Goal: Ask a question: Seek information or help from site administrators or community

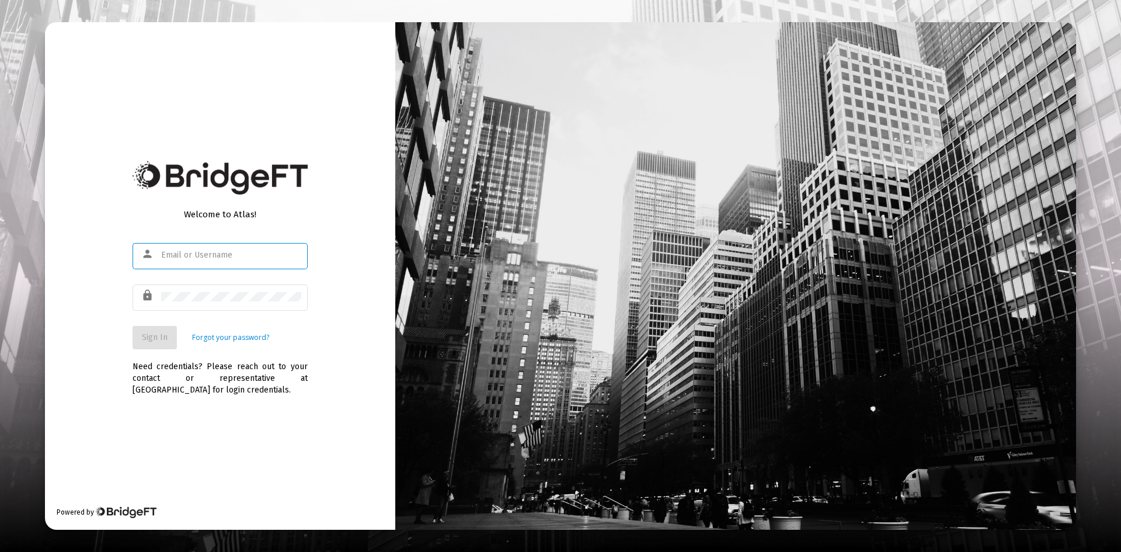
type input "[PERSON_NAME][EMAIL_ADDRESS][DOMAIN_NAME]"
click at [147, 333] on span "Sign In" at bounding box center [155, 337] width 26 height 10
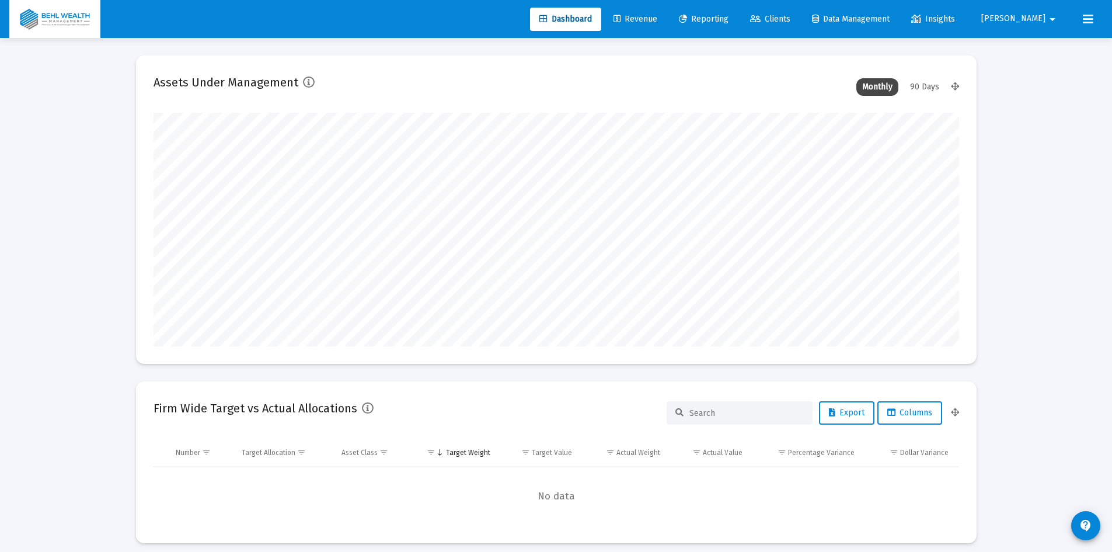
scroll to position [234, 806]
type input "[DATE]"
type input "[PERSON_NAME][EMAIL_ADDRESS][DOMAIN_NAME]"
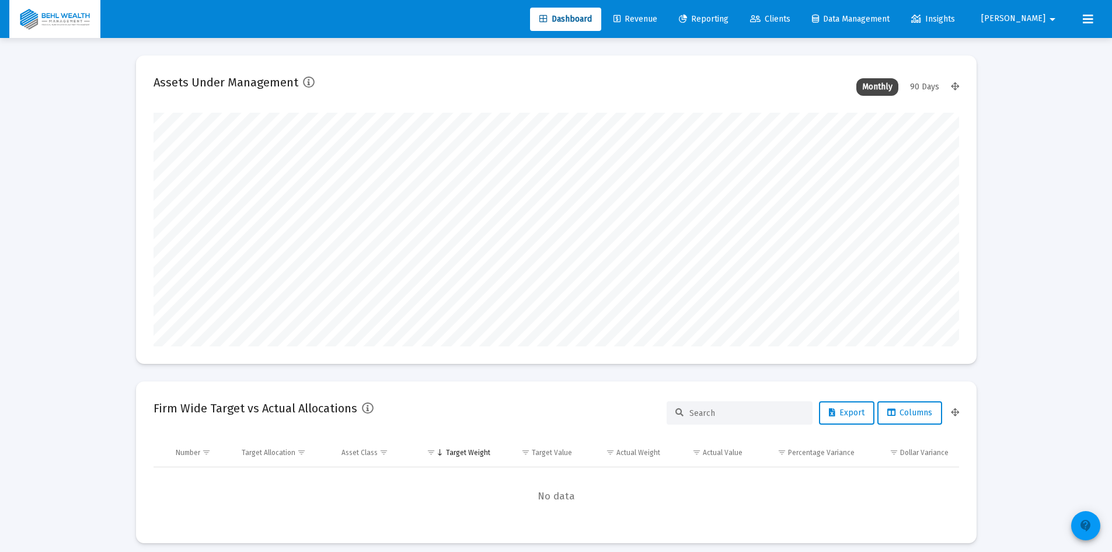
click at [1087, 525] on mat-icon "contact_support" at bounding box center [1086, 525] width 14 height 14
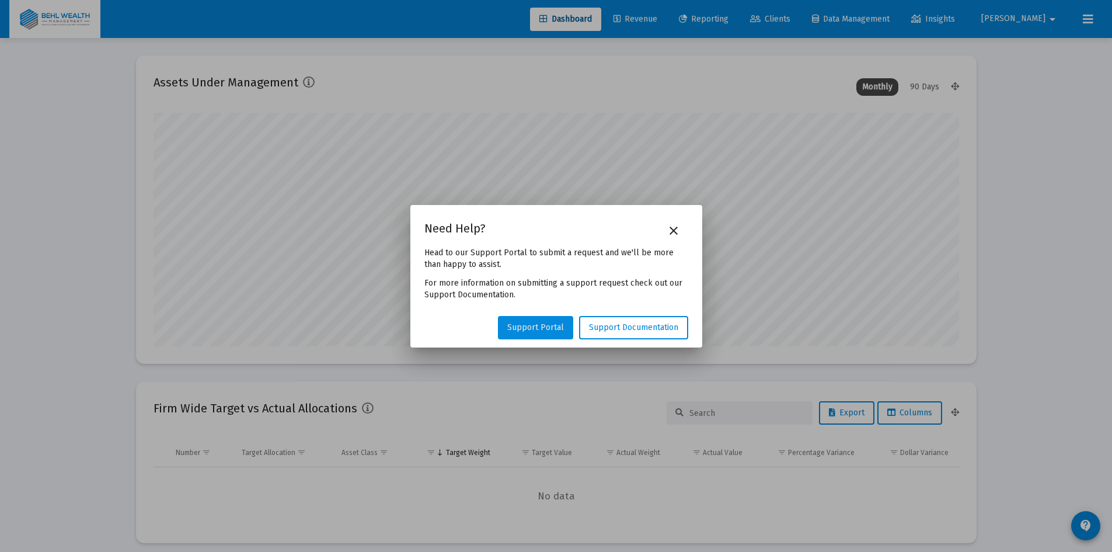
click at [562, 328] on span "Support Portal" at bounding box center [535, 327] width 57 height 10
click at [646, 323] on span "Support Documentation" at bounding box center [633, 327] width 89 height 10
